Goal: Transaction & Acquisition: Purchase product/service

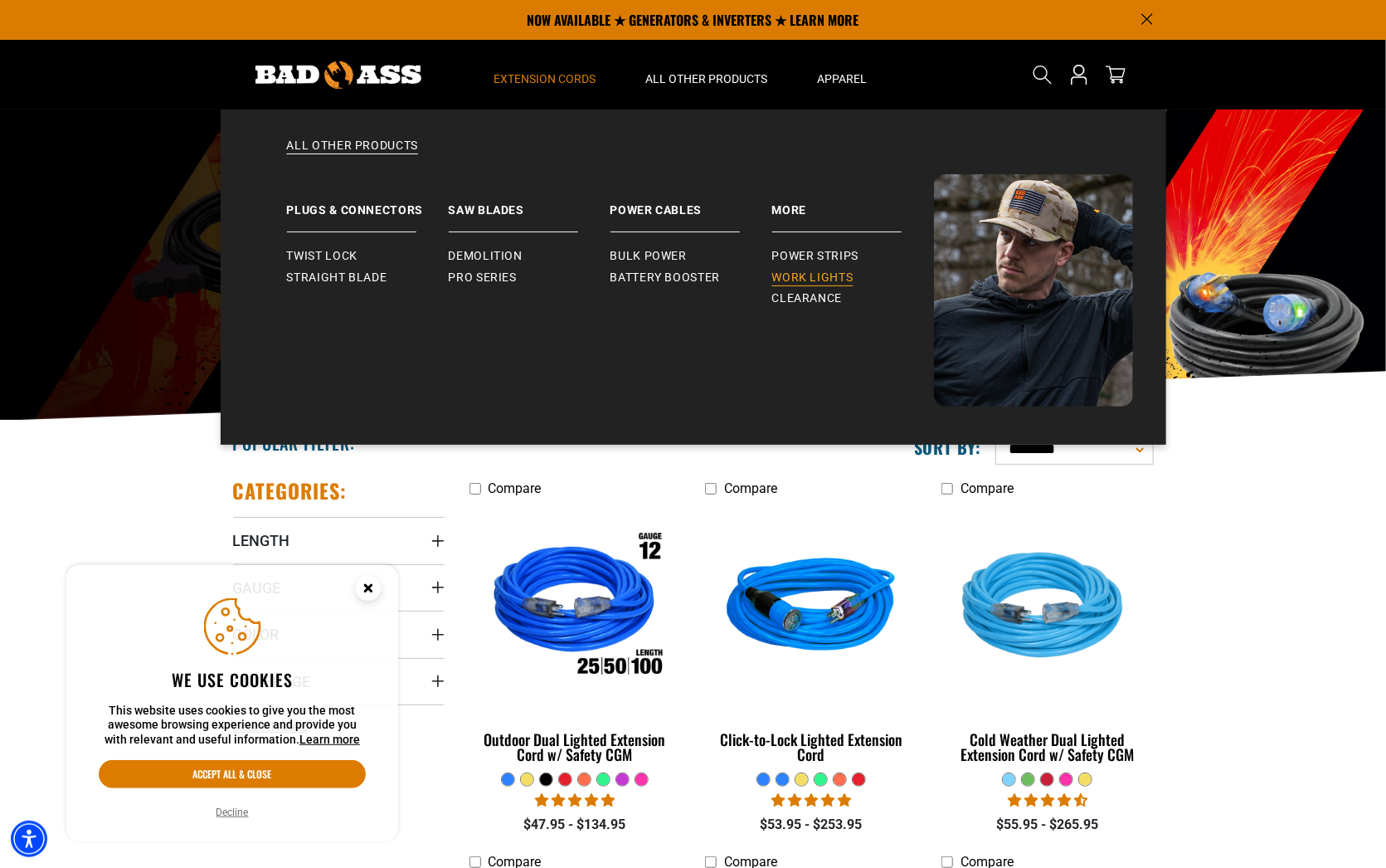
click at [806, 271] on span "Work Lights" at bounding box center [812, 278] width 81 height 15
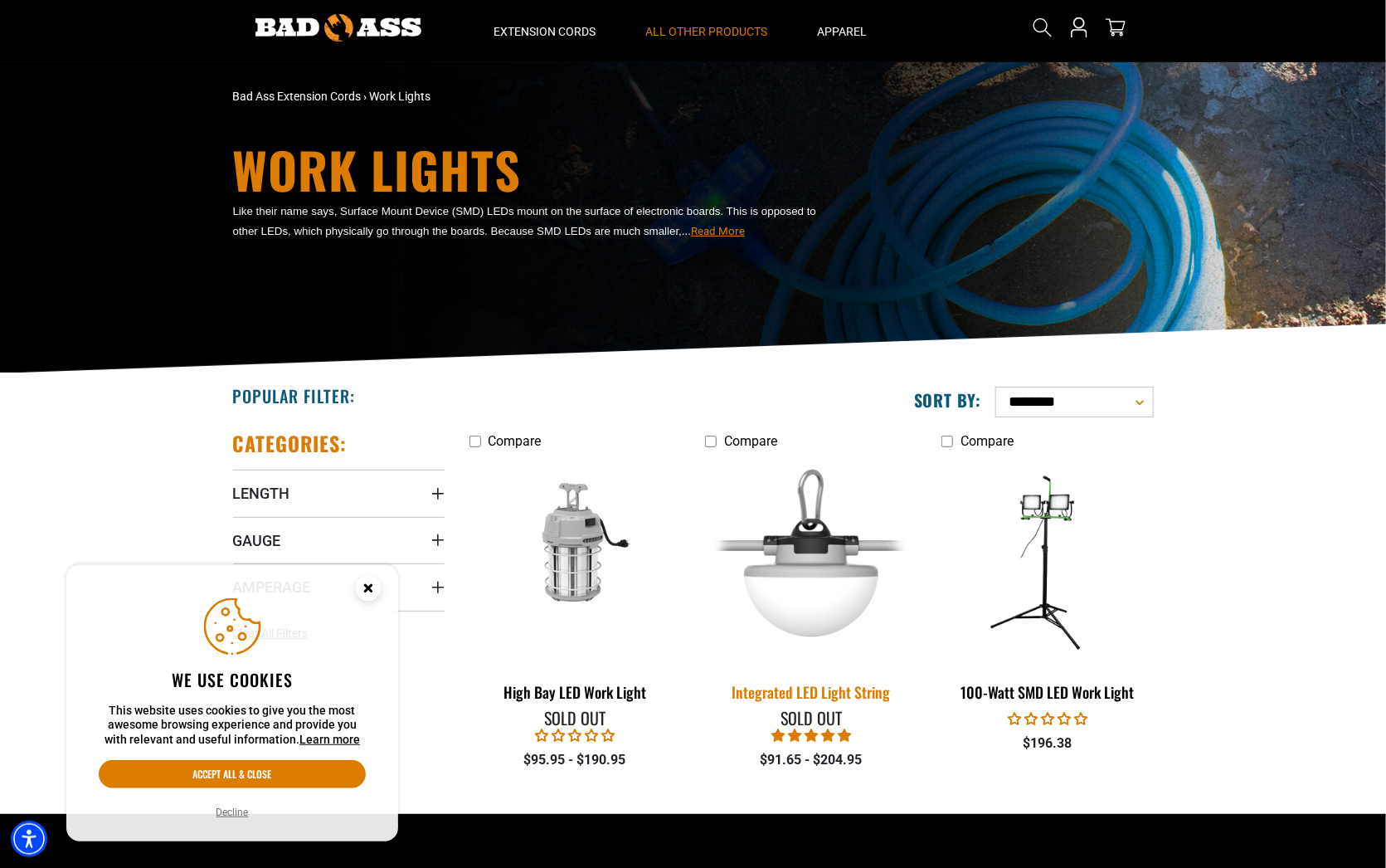
scroll to position [83, 0]
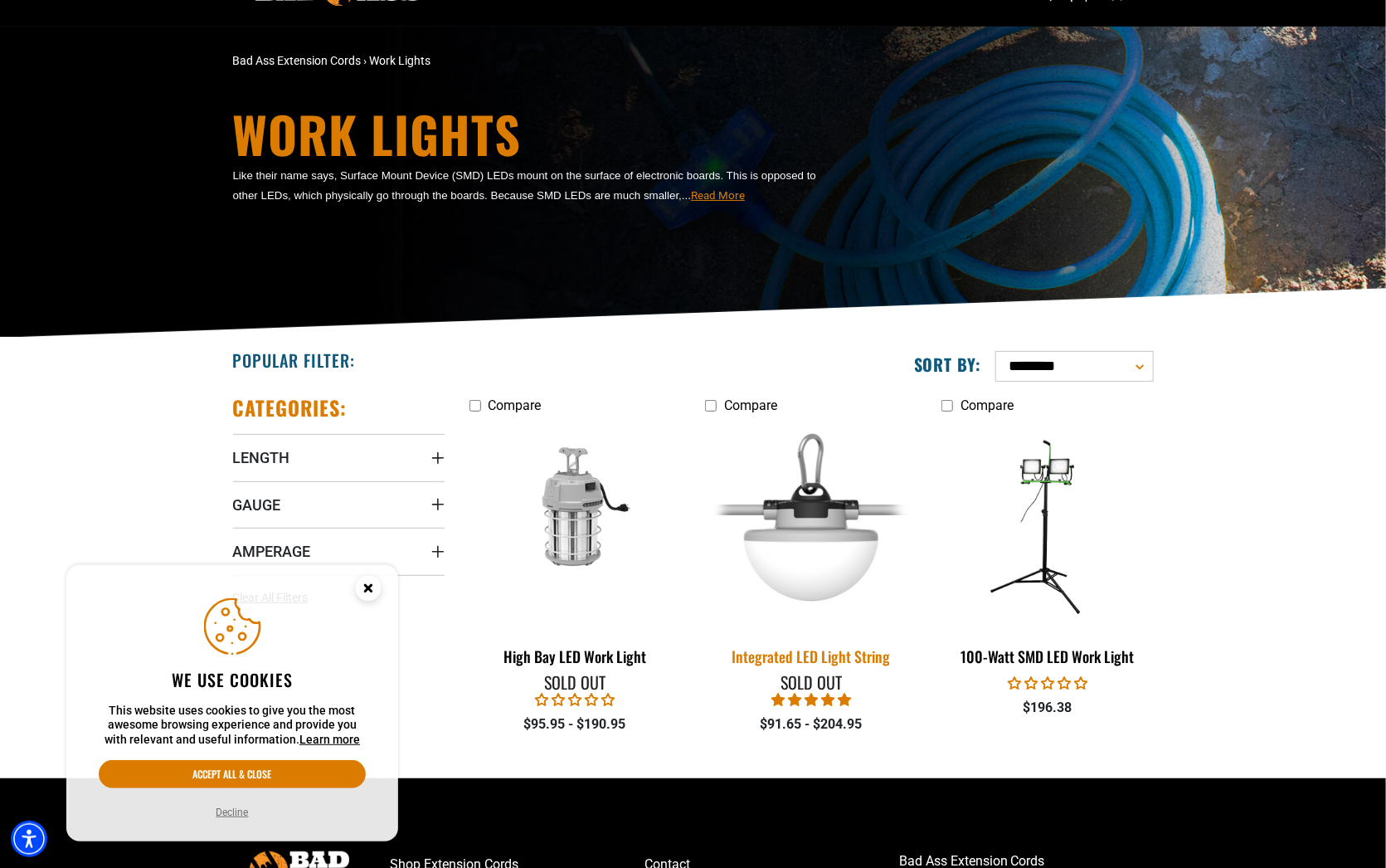
click at [799, 530] on img at bounding box center [811, 525] width 232 height 212
